Goal: Information Seeking & Learning: Learn about a topic

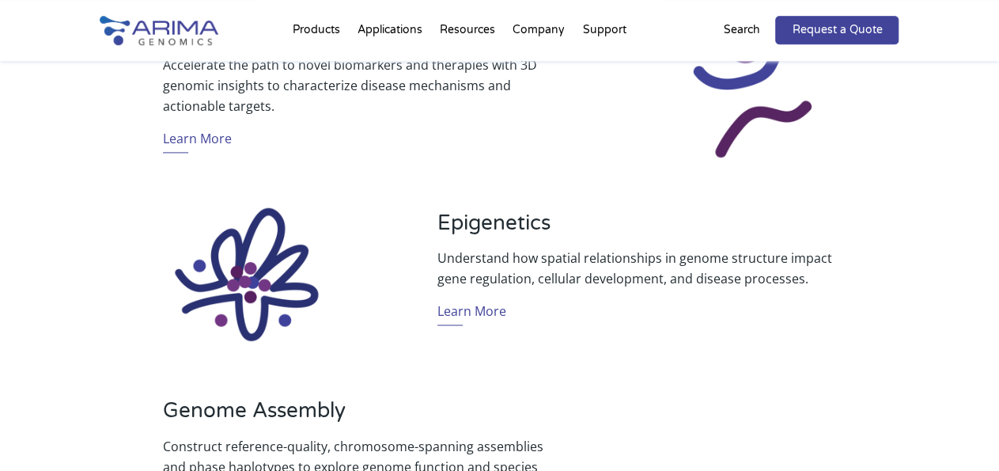
scroll to position [1151, 0]
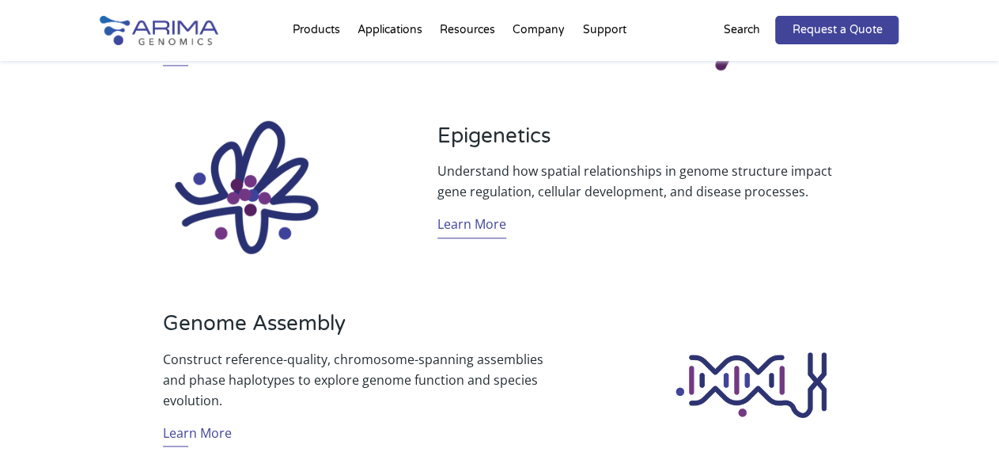
click at [488, 225] on link "Learn More" at bounding box center [471, 226] width 69 height 25
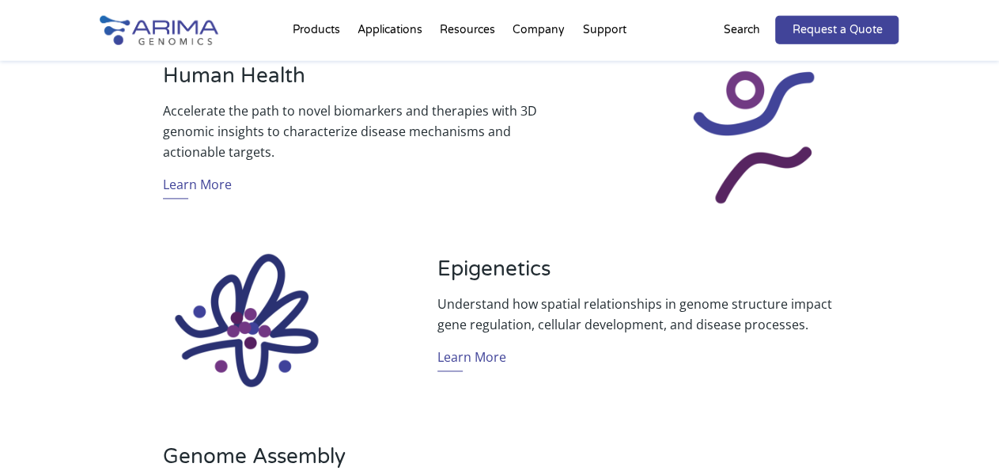
scroll to position [1069, 0]
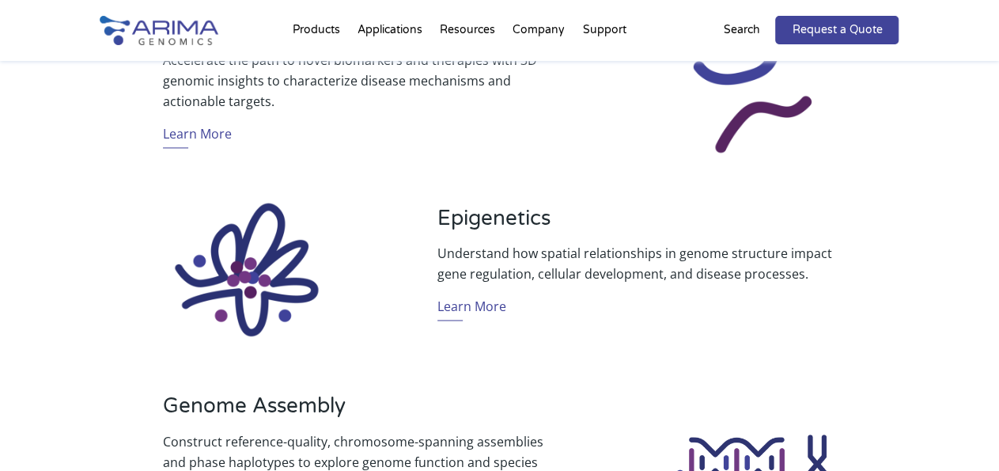
click at [475, 292] on div "Epigenetics Understand how spatial relationships in genome structure impact gen…" at bounding box center [636, 269] width 399 height 127
click at [475, 301] on link "Learn More" at bounding box center [471, 308] width 69 height 25
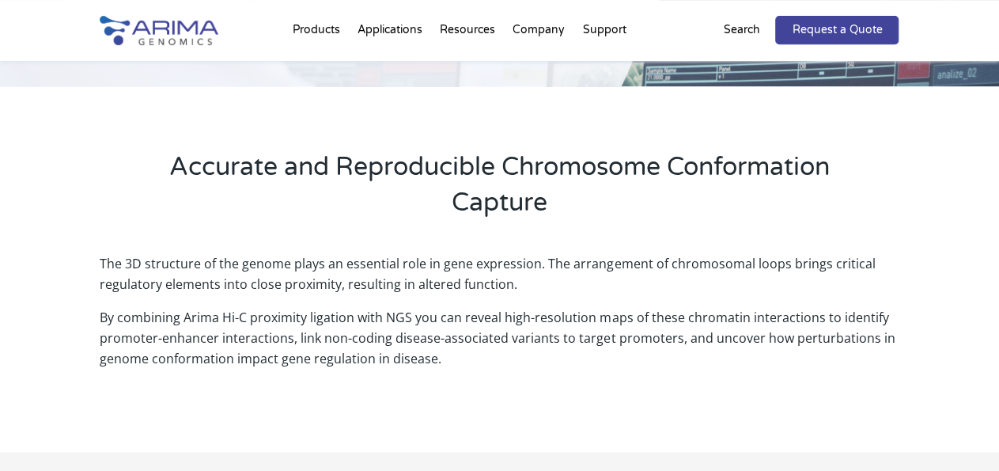
scroll to position [411, 0]
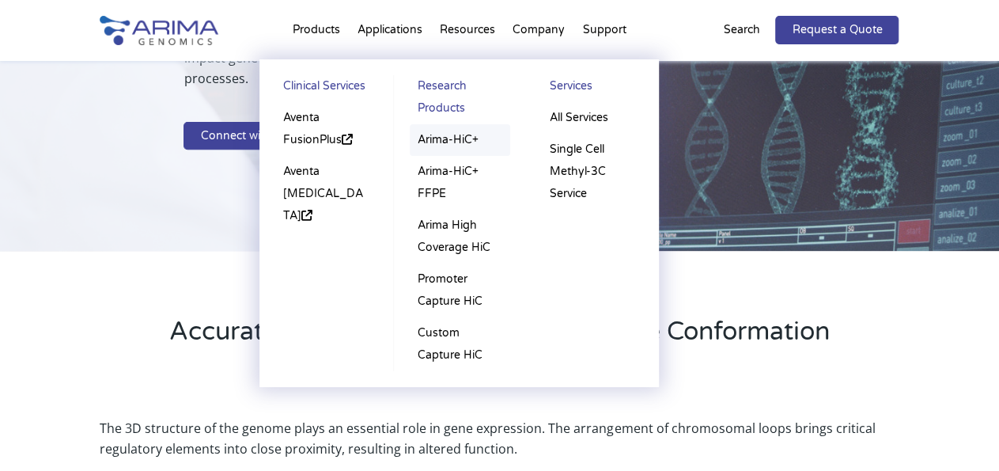
click at [461, 138] on link "Arima-HiC+" at bounding box center [460, 140] width 100 height 32
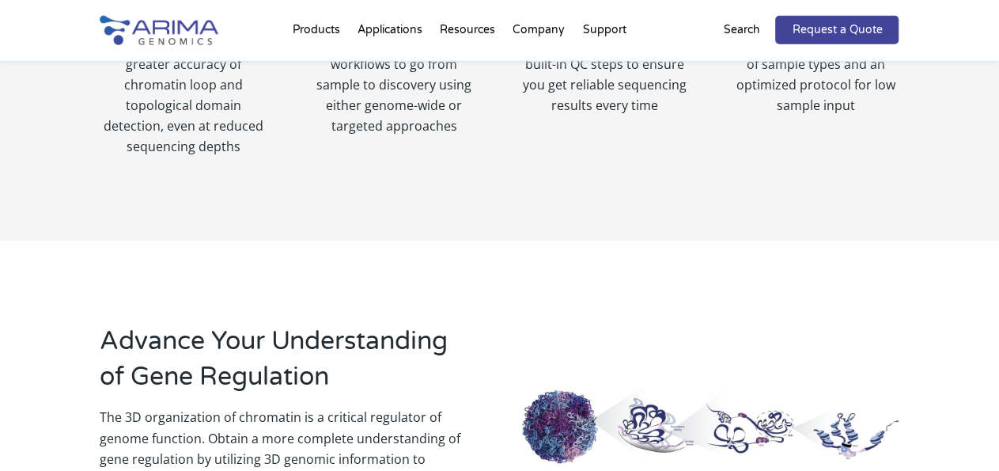
scroll to position [1069, 0]
click at [482, 304] on div "Advance Your Understanding of Gene Regulation The 3D organization of chromatin …" at bounding box center [499, 427] width 799 height 247
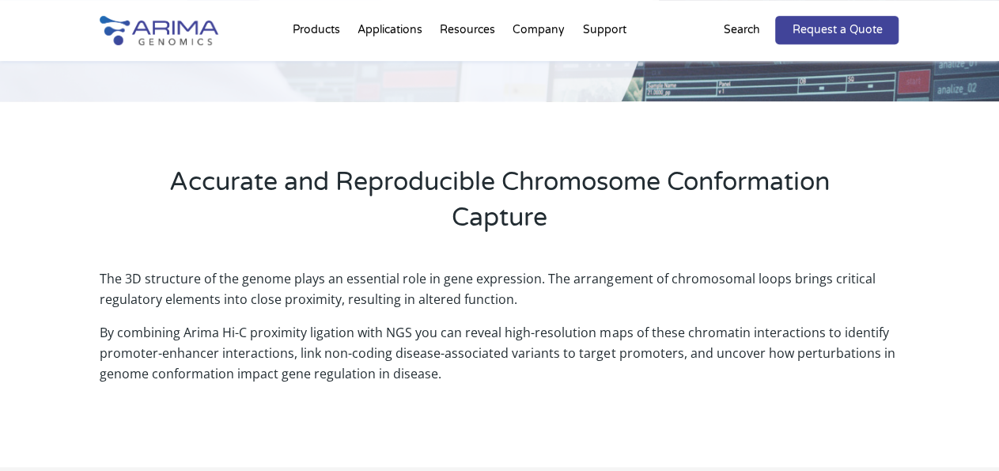
scroll to position [329, 0]
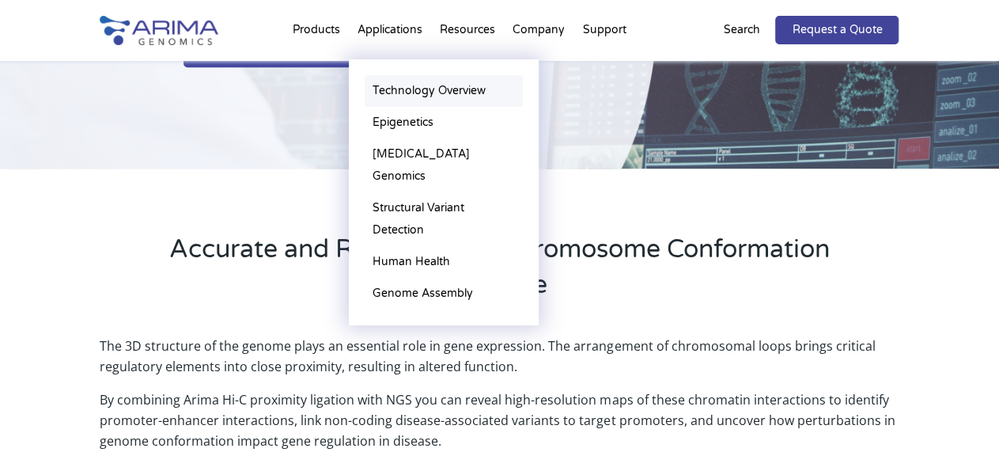
click at [411, 91] on link "Technology Overview" at bounding box center [444, 91] width 158 height 32
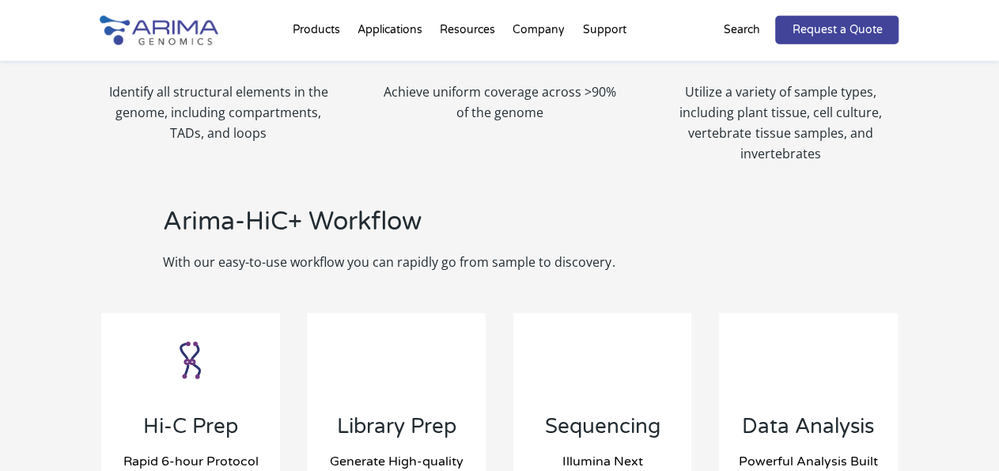
scroll to position [1563, 0]
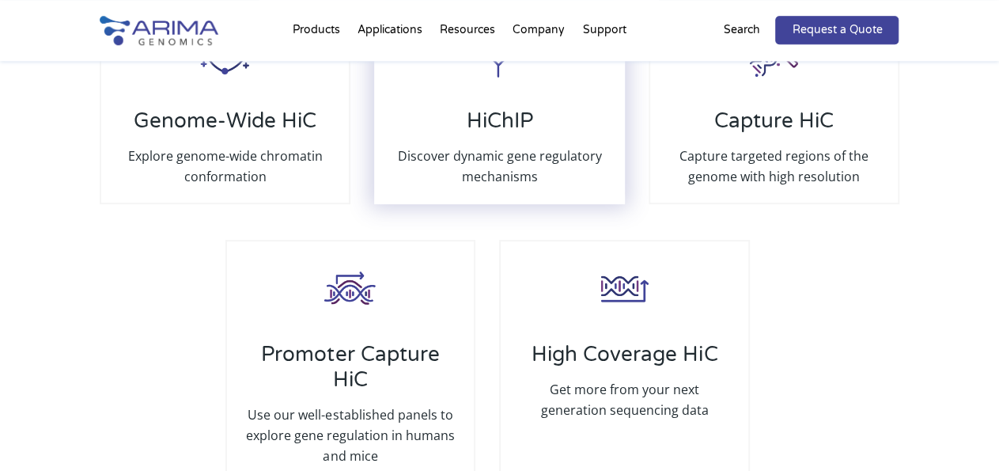
scroll to position [3125, 0]
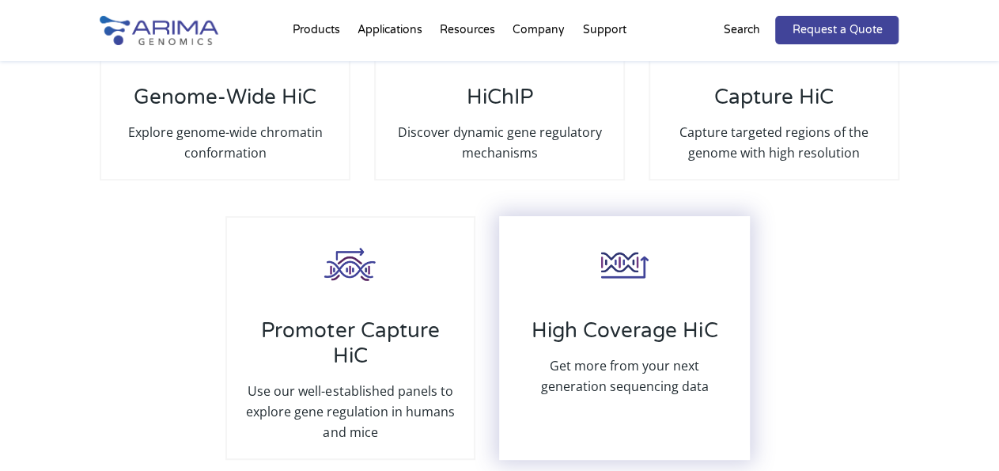
click at [633, 332] on h3 "High Coverage HiC" at bounding box center [624, 336] width 216 height 37
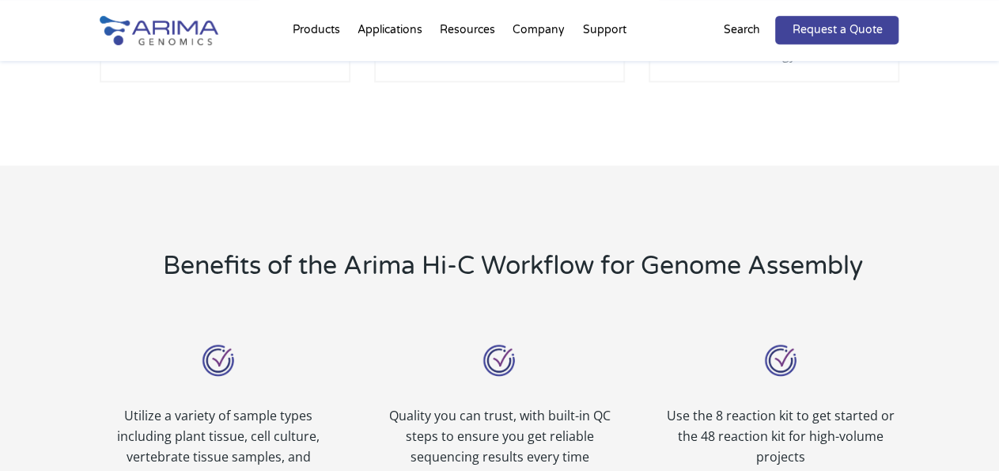
scroll to position [658, 0]
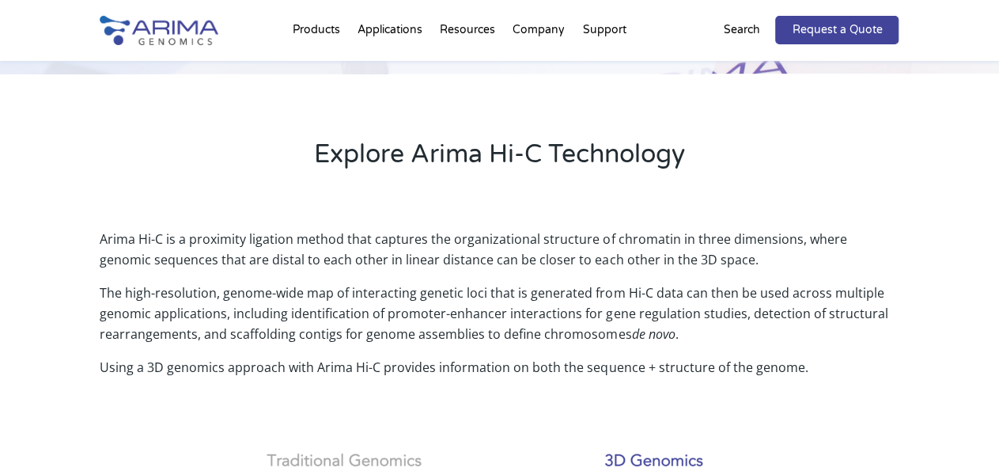
scroll to position [329, 0]
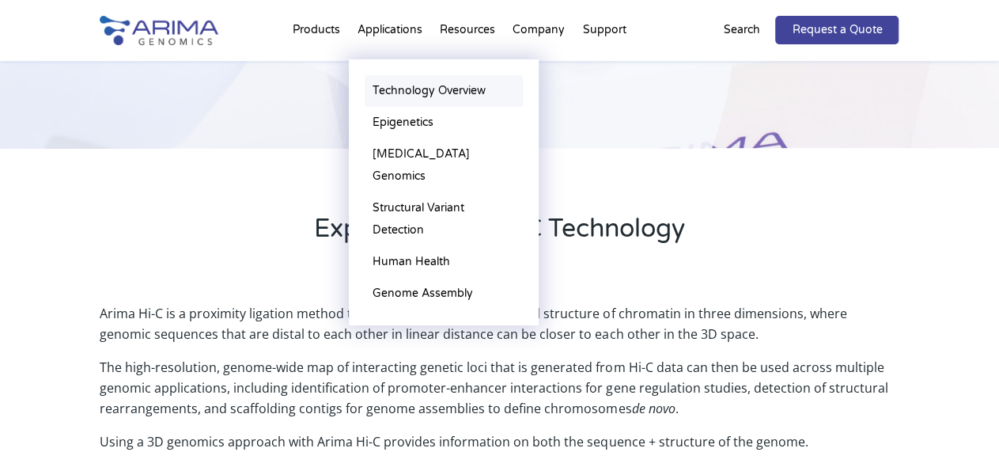
click at [395, 96] on link "Technology Overview" at bounding box center [444, 91] width 158 height 32
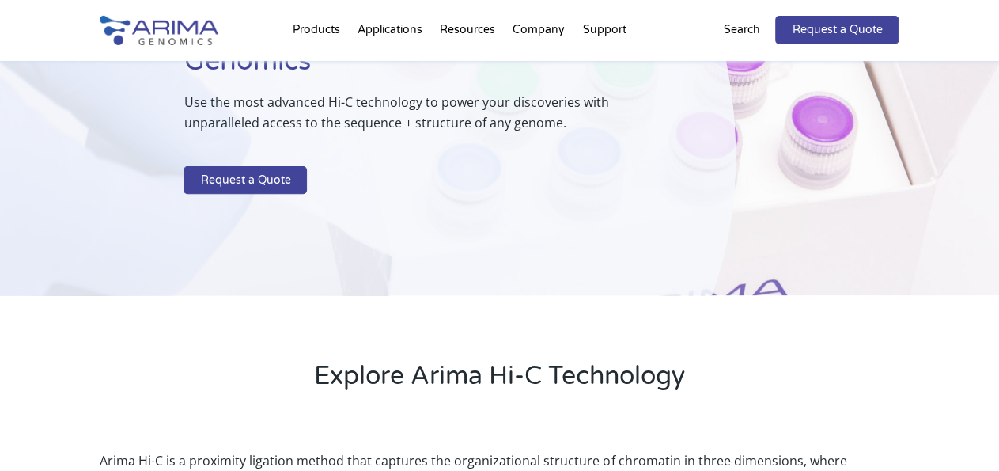
scroll to position [164, 0]
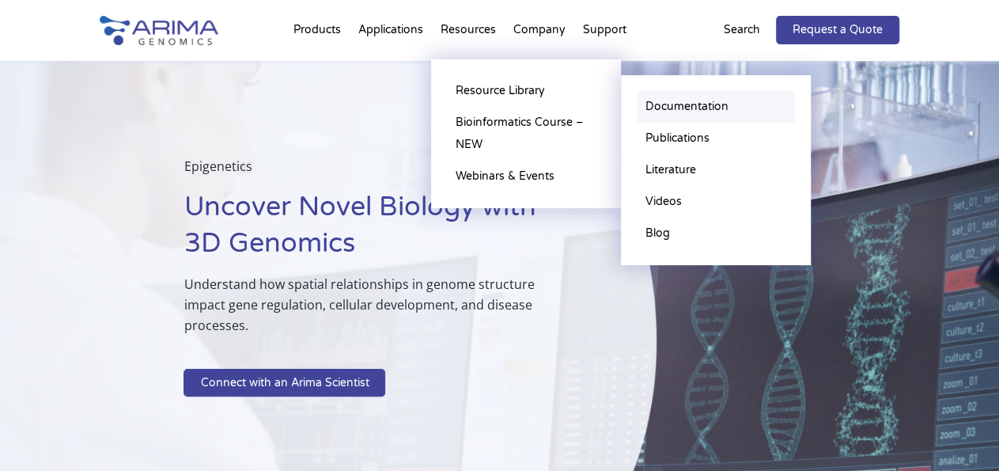
click at [714, 105] on link "Documentation" at bounding box center [716, 107] width 158 height 32
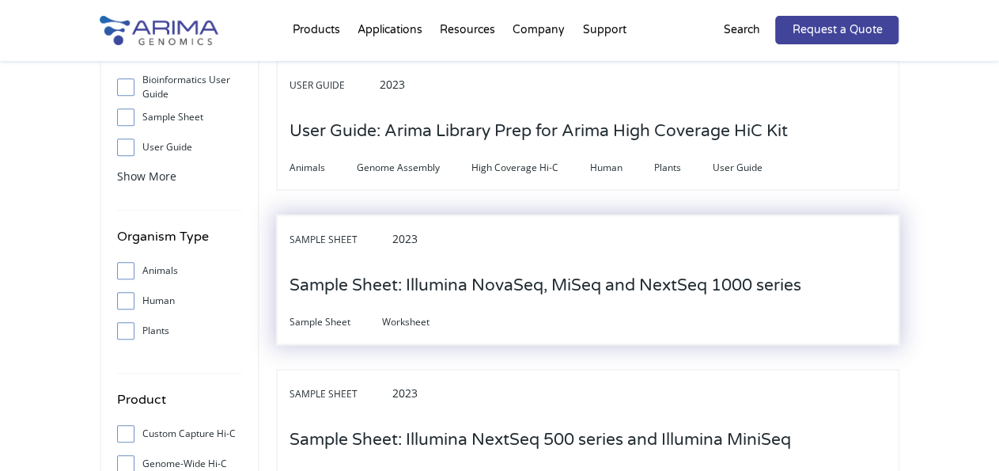
scroll to position [411, 0]
